Goal: Check status: Check status

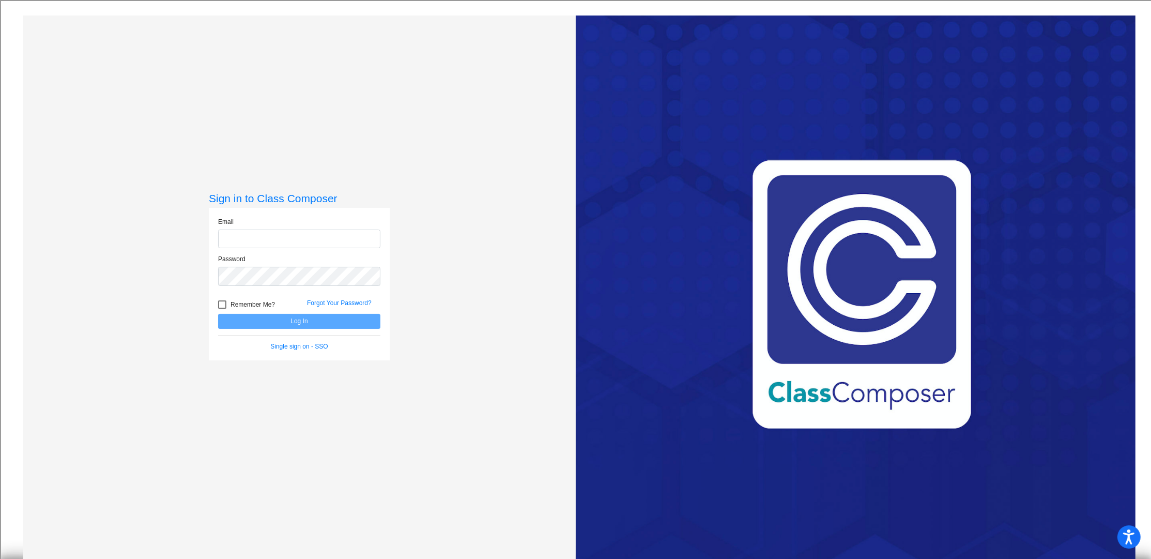
type input "[EMAIL_ADDRESS][DOMAIN_NAME]"
click at [313, 323] on button "Log In" at bounding box center [299, 321] width 162 height 15
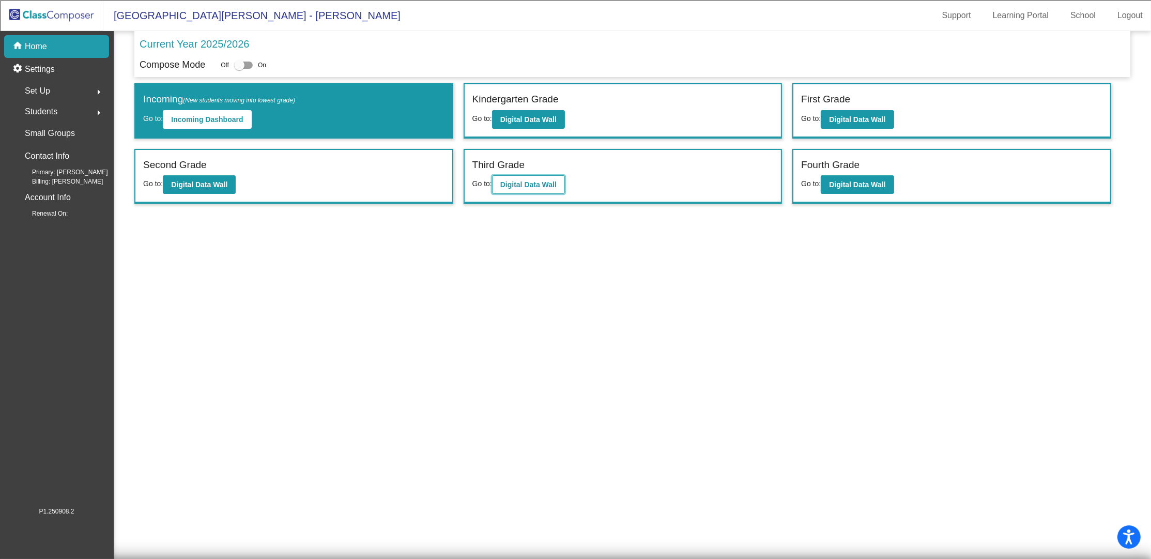
click at [527, 182] on b "Digital Data Wall" at bounding box center [528, 184] width 56 height 8
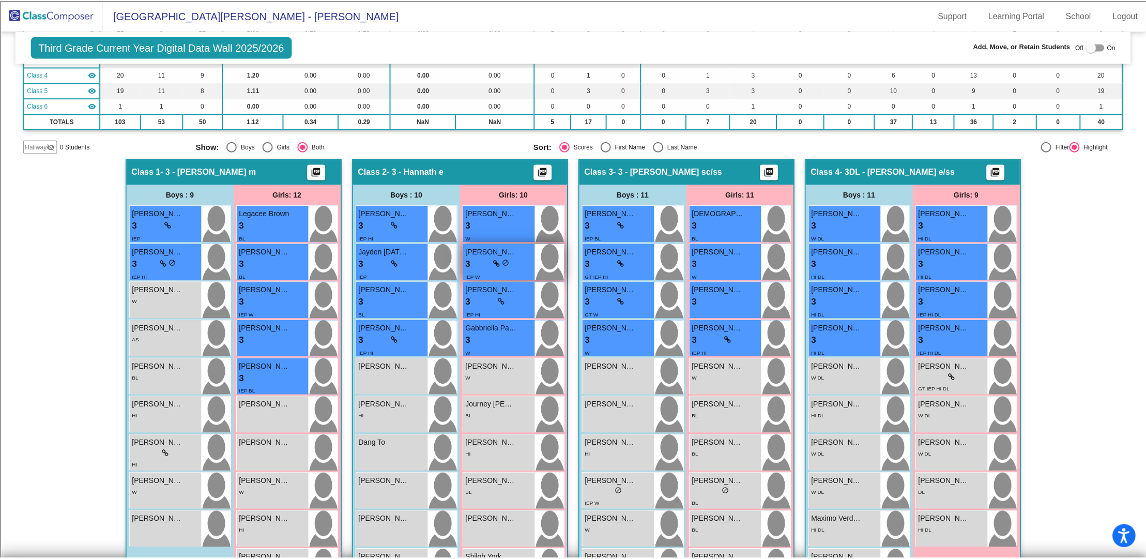
scroll to position [207, 0]
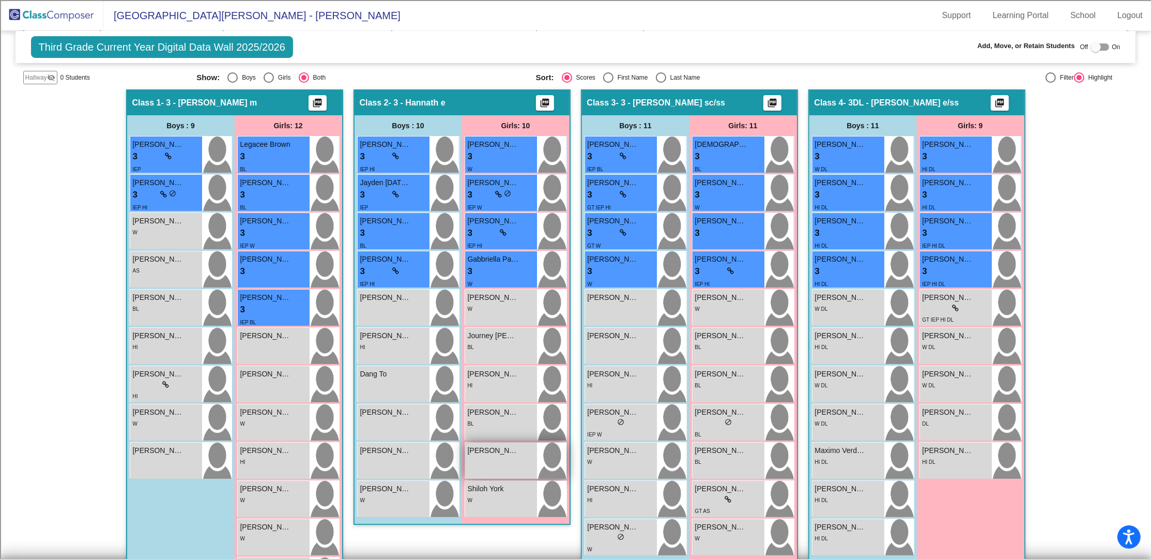
click at [487, 463] on div "[PERSON_NAME] lock do_not_disturb_alt" at bounding box center [501, 460] width 72 height 36
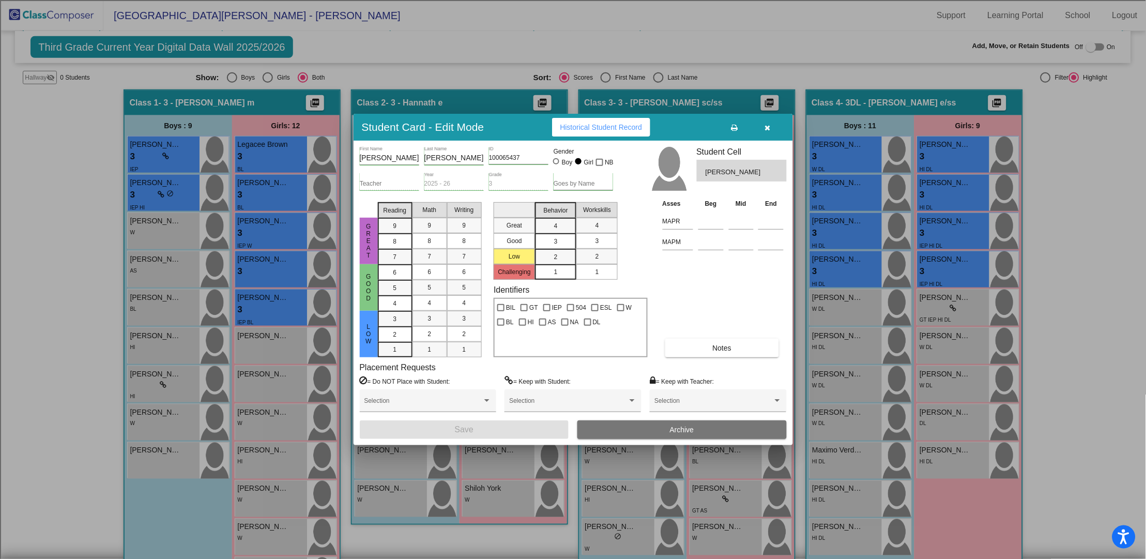
click at [766, 123] on span "button" at bounding box center [768, 127] width 6 height 8
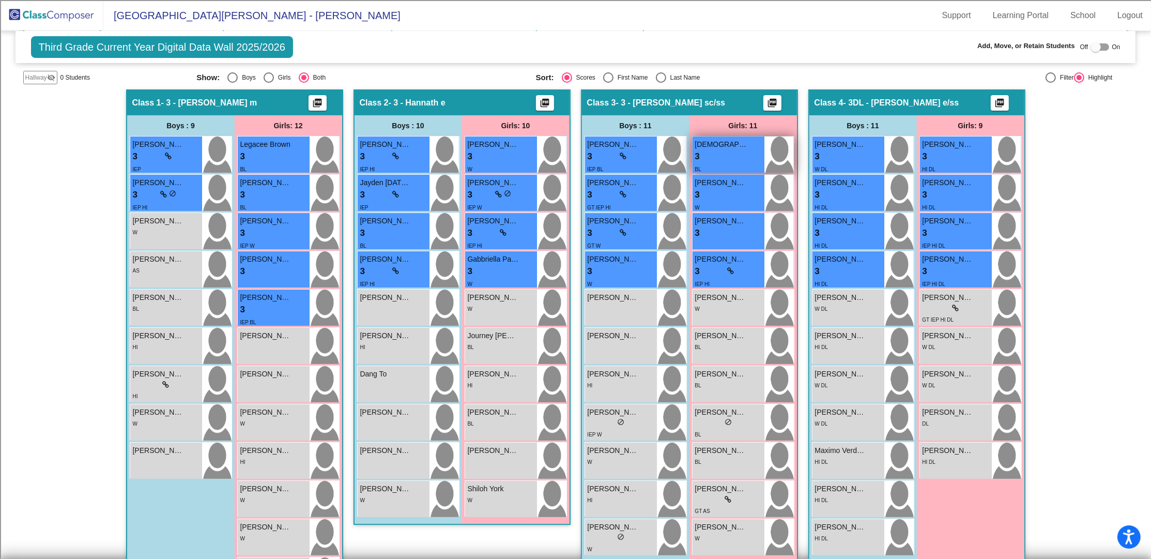
click at [723, 151] on div "3 lock do_not_disturb_alt" at bounding box center [728, 156] width 67 height 13
